Goal: Check status: Check status

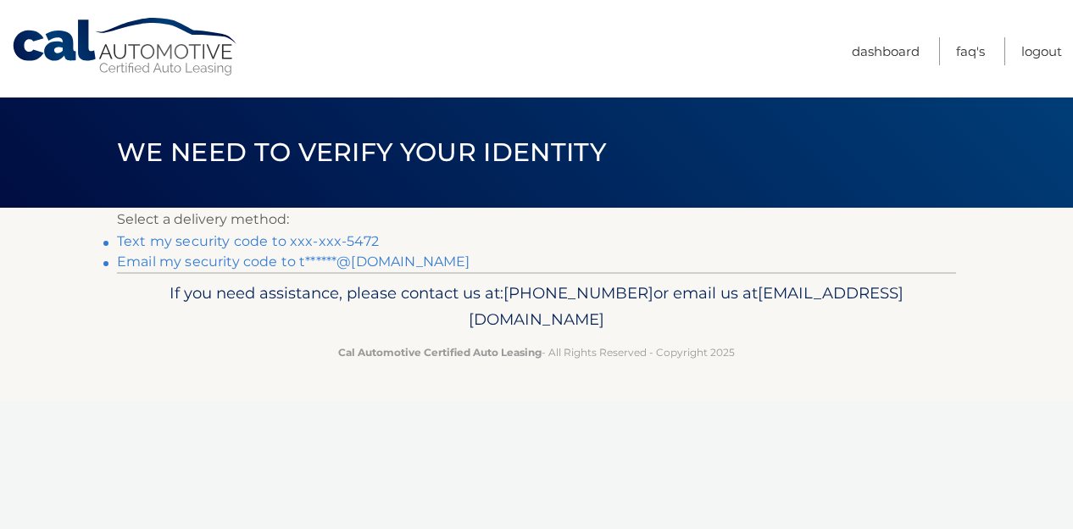
click at [349, 245] on link "Text my security code to xxx-xxx-5472" at bounding box center [248, 241] width 262 height 16
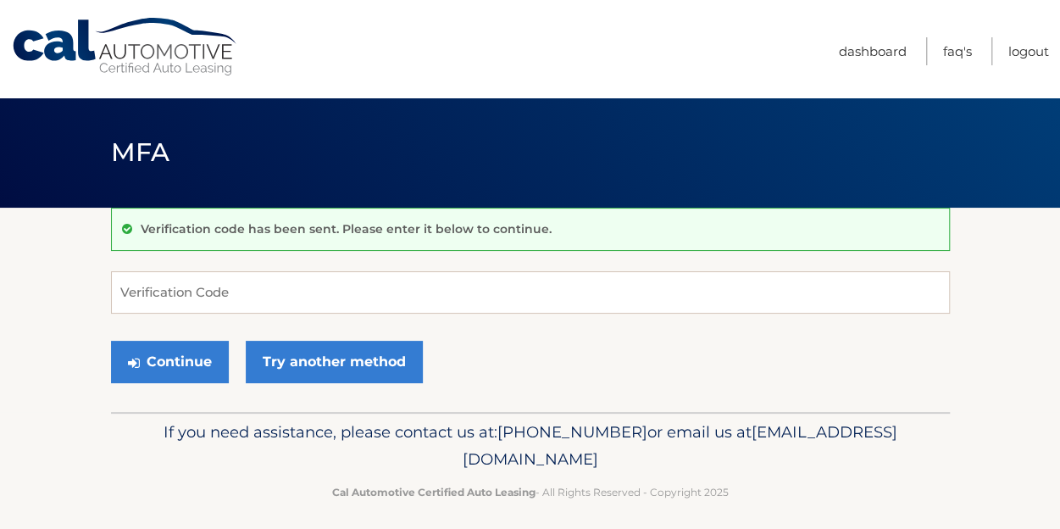
click at [270, 320] on form "Verification Code Continue Try another method" at bounding box center [530, 331] width 839 height 120
click at [270, 309] on input "Verification Code" at bounding box center [530, 292] width 839 height 42
type input "767606"
click at [111, 341] on button "Continue" at bounding box center [170, 362] width 118 height 42
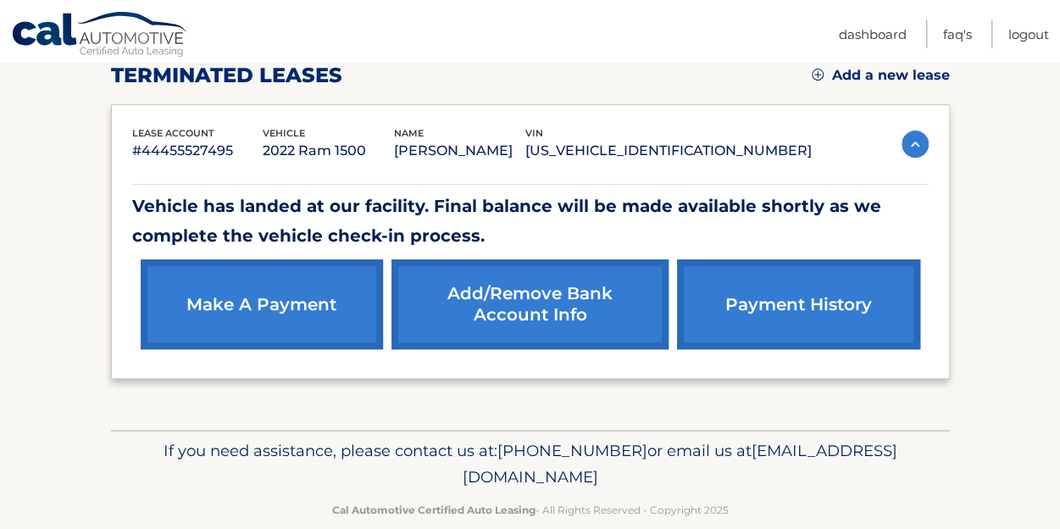
scroll to position [275, 0]
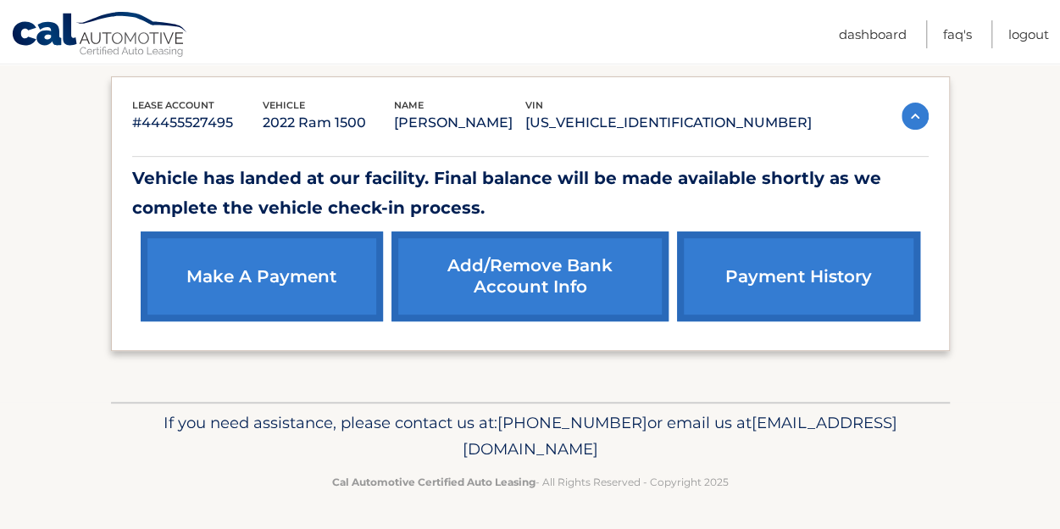
click at [767, 281] on link "payment history" at bounding box center [798, 276] width 242 height 90
